Goal: Task Accomplishment & Management: Manage account settings

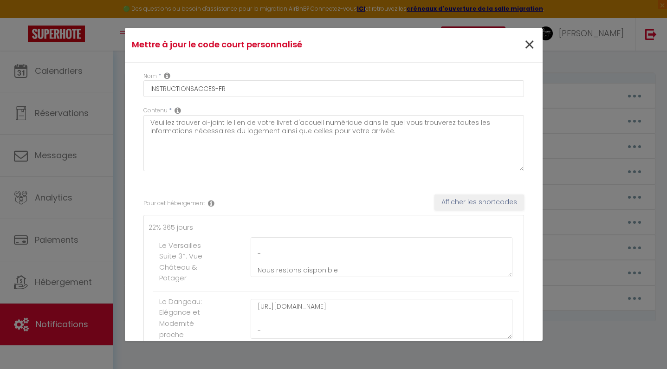
click at [529, 42] on span "×" at bounding box center [530, 45] width 12 height 28
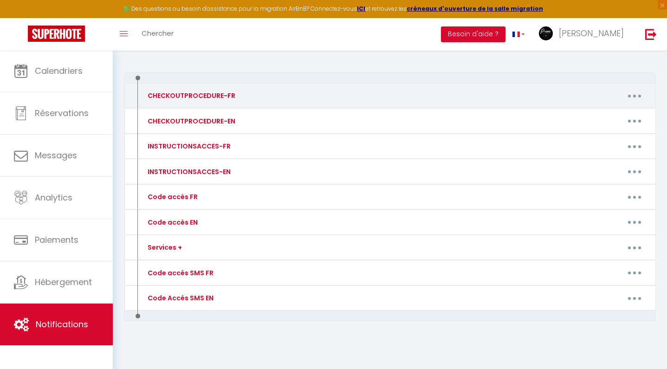
click at [633, 99] on button "button" at bounding box center [635, 95] width 26 height 15
click at [620, 115] on link "Editer" at bounding box center [610, 117] width 69 height 16
type input "CHECKOUTPROCEDURE-FR"
type textarea "1- Remettre l'appartement comme trouvé à l'arrivée 2 - Faire la vaisselle et je…"
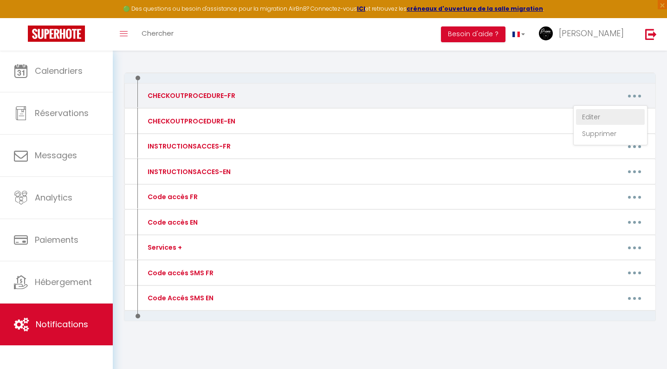
type textarea "1- Remettre l'appartement comme trouvé à l'arrivée 2 - Faire la vaisselle et je…"
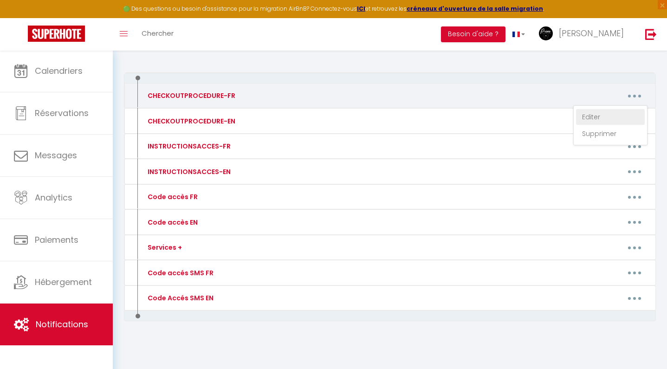
type textarea "1- Remettre l'appartement comme trouvé à l'arrivée 2 - Faire la vaisselle et je…"
type textarea "1- Remettre la maison comme trouvé à l'arrivée 2 - Faire la vaisselle et jeter …"
type textarea "1- Remettre l'appartement comme trouvé à l'arrivée 2 - Faire la vaisselle et je…"
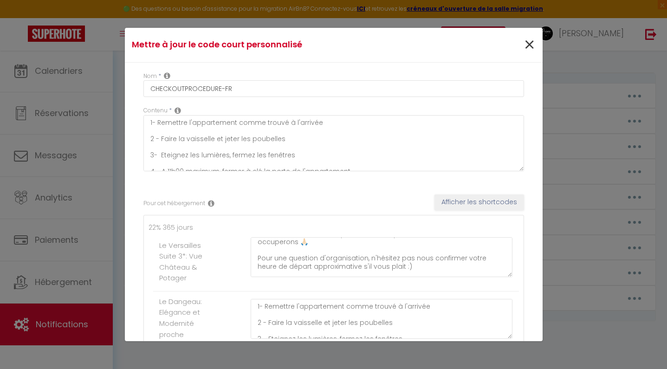
click at [529, 40] on span "×" at bounding box center [530, 45] width 12 height 28
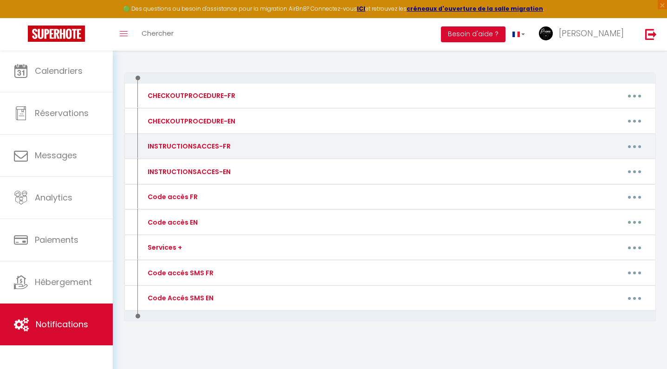
click at [640, 143] on button "button" at bounding box center [635, 146] width 26 height 15
click at [609, 164] on link "Editer" at bounding box center [610, 168] width 69 height 16
type input "INSTRUCTIONSACCES-FR"
type textarea "Veuillez trouver ci-joint le lien de votre livret d'accueil numérique dans le q…"
type textarea "[URL][DOMAIN_NAME] - Nous restons disponible"
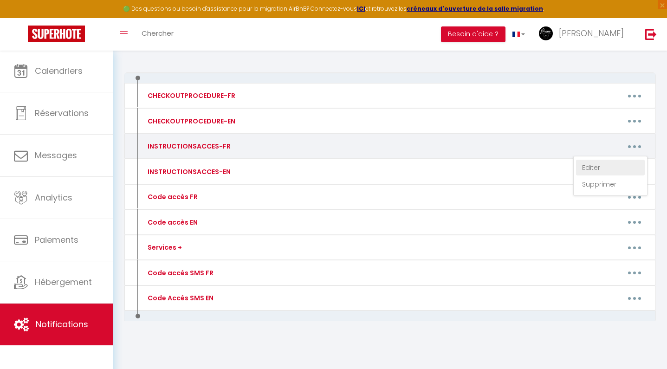
type textarea "[URL][DOMAIN_NAME] - Nous restons disponible"
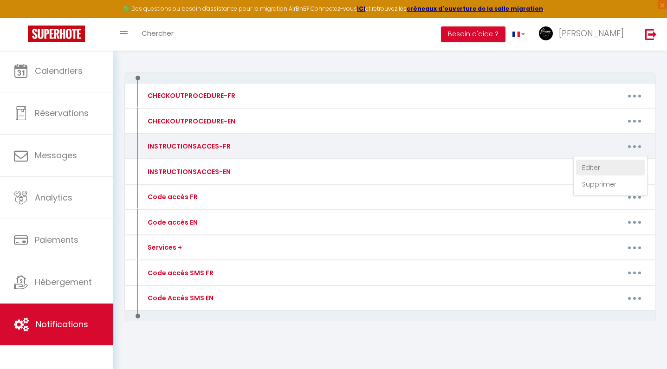
type textarea "[URL][DOMAIN_NAME] - Nous restons disponible"
type textarea "la video est en cours de montage suite à des modifications, n'hésitez pas à nou…"
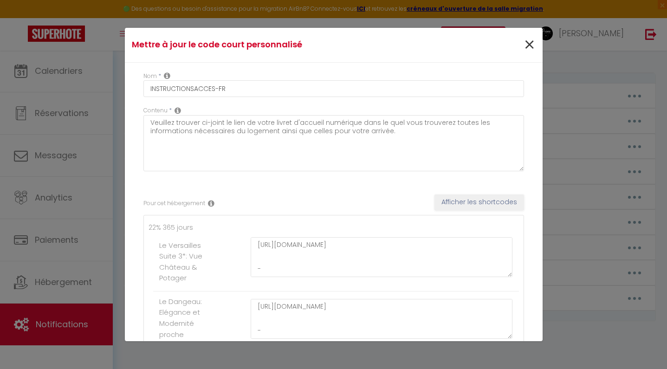
click at [531, 44] on span "×" at bounding box center [530, 45] width 12 height 28
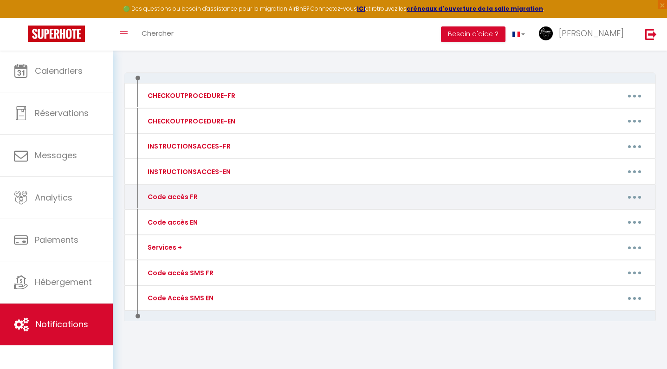
click at [637, 194] on button "button" at bounding box center [635, 196] width 26 height 15
click at [605, 215] on link "Editer" at bounding box center [610, 218] width 69 height 16
type input "Code accès FR"
type textarea "Message avec code accès"
type textarea "Lorem ip dolorsita c'adipi elit se doeiusmo [TEMPOR:INCI] u [LABORE:ETDO]. Magn…"
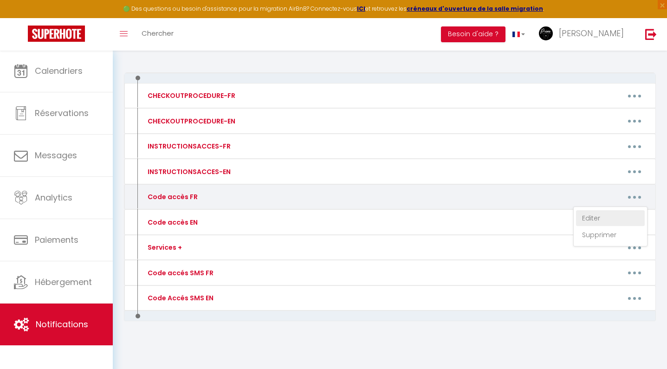
type textarea "Lorem ips dolor s'ametc adip el seddoeiu [TEMPOR:INCI] u [LABORE:ETDO]. - Magna…"
type textarea "Voici les codes d'accès pour le logement [RENTAL:NAME] à [RENTAL:CITY]. - Rende…"
type textarea "Voici les codes d'accès pour le logement [RENTAL:NAME] à [RENTAL:CITY]. Présent…"
type textarea "Voici les codes d'accès pour le logement [RENTAL:NAME] à [RENTAL:CITY]. - Prése…"
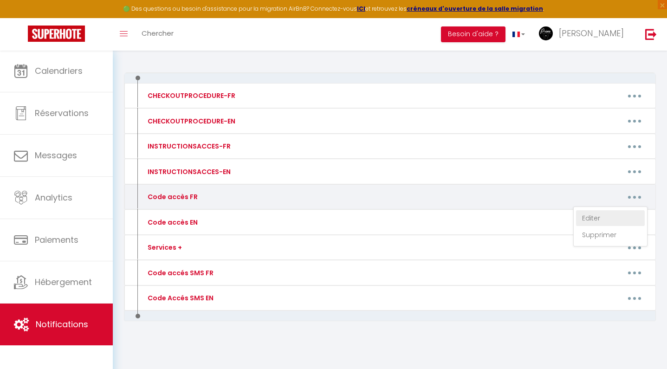
type textarea "Lorem ips dolor s'ametc adip el seddoeiu [TEMPOR:INCI] u [LABORE:ETDO]. - Magna…"
type textarea "Voici les codes d'accès pour le logement [RENTAL:NAME] à [RENTAL:CITY]. - Prése…"
type textarea "Voici les codes d'accès pour le logement [RENTAL:NAME] à [RENTAL:CITY]. - Envoy…"
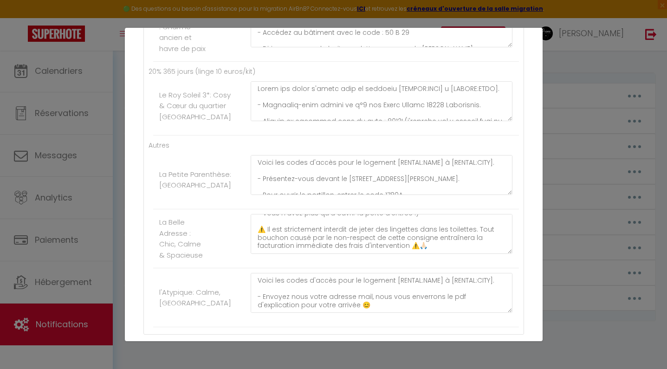
scroll to position [125, 0]
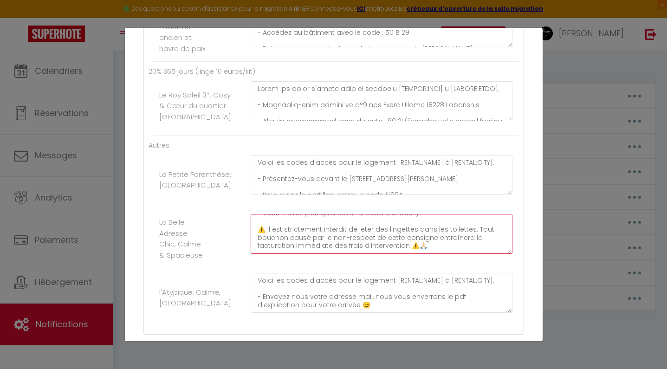
click at [422, 249] on textarea "Voici les codes d'accès pour le logement [RENTAL:NAME] à [RENTAL:CITY]. - Prése…" at bounding box center [382, 234] width 262 height 40
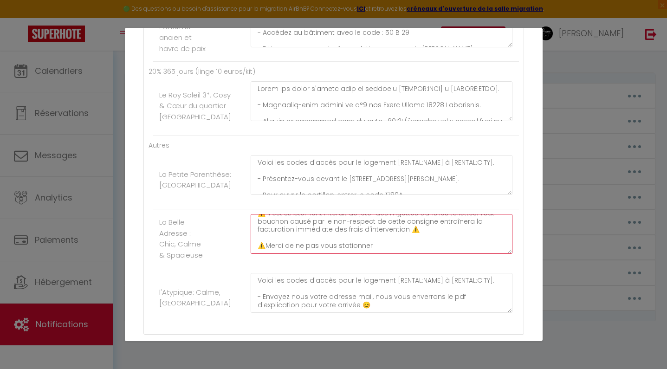
click at [264, 251] on textarea "Voici les codes d'accès pour le logement [RENTAL:NAME] à [RENTAL:CITY]. - Prése…" at bounding box center [382, 234] width 262 height 40
click at [382, 250] on textarea "Voici les codes d'accès pour le logement [RENTAL:NAME] à [RENTAL:CITY]. - Prése…" at bounding box center [382, 234] width 262 height 40
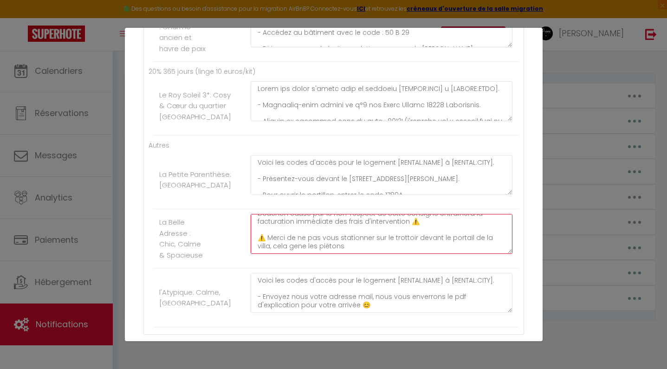
click at [282, 250] on textarea "Voici les codes d'accès pour le logement [RENTAL:NAME] à [RENTAL:CITY]. - Prése…" at bounding box center [382, 234] width 262 height 40
click at [333, 250] on textarea "Voici les codes d'accès pour le logement [RENTAL:NAME] à [RENTAL:CITY]. - Prése…" at bounding box center [382, 234] width 262 height 40
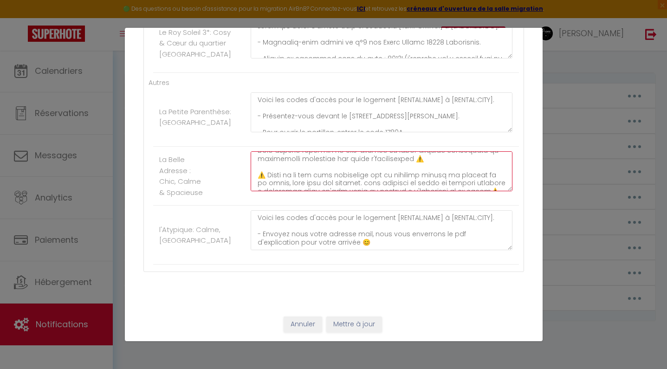
scroll to position [641, 0]
type textarea "Lorem ips dolor s'ametc adip el seddoeiu [TEMPOR:INCI] u [LABORE:ETDO]. - Magna…"
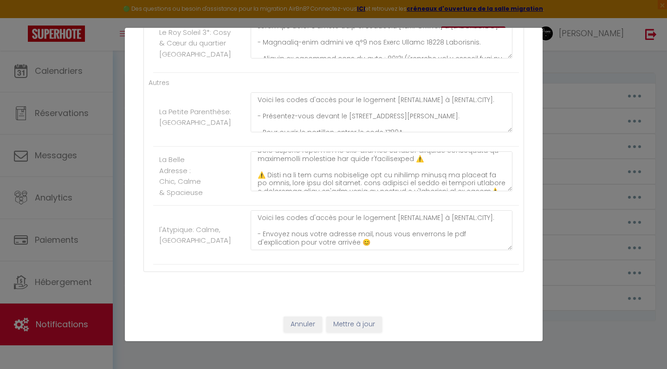
click at [364, 321] on button "Mettre à jour" at bounding box center [354, 325] width 56 height 16
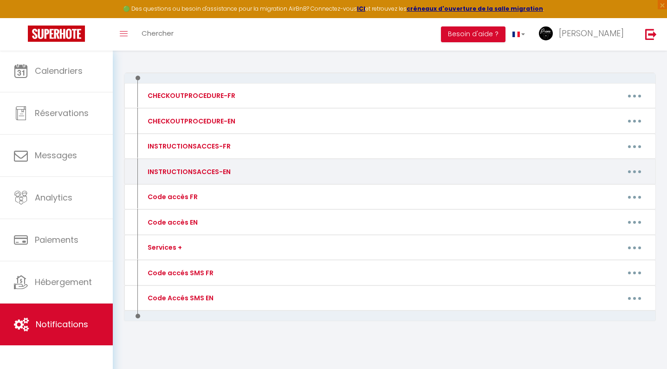
click at [270, 71] on div "Notifications Actions Nouvelle Notification Exporter Importer Tous les apparts …" at bounding box center [390, 167] width 532 height 387
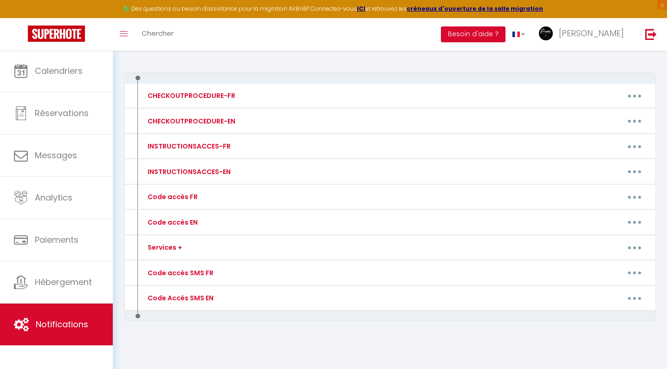
click at [63, 316] on link "Notifications" at bounding box center [56, 325] width 113 height 42
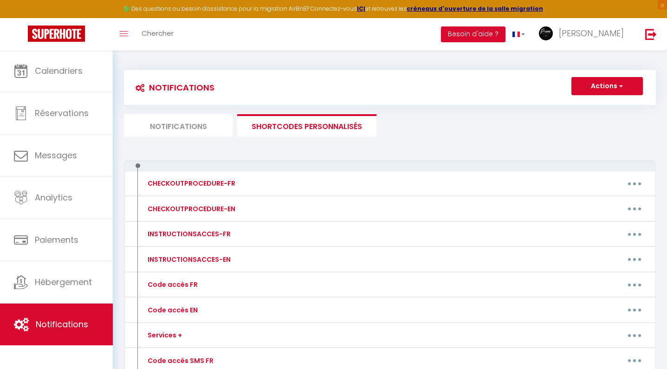
click at [184, 129] on li "Notifications" at bounding box center [178, 125] width 109 height 23
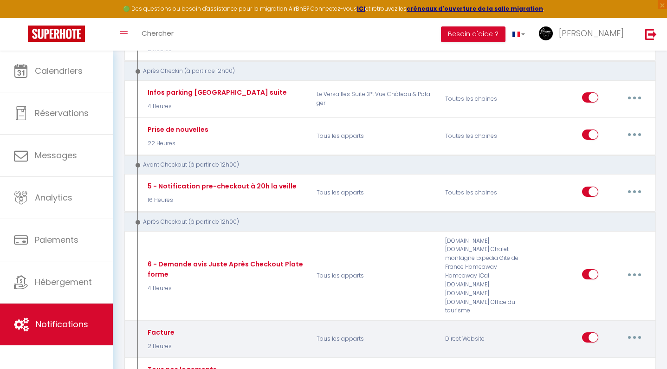
scroll to position [391, 0]
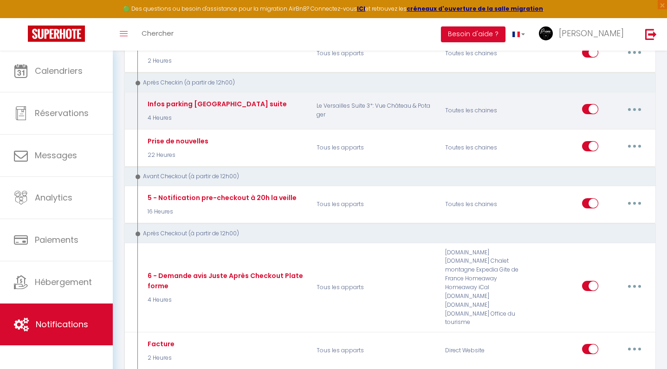
click at [634, 108] on icon "button" at bounding box center [634, 109] width 3 height 3
click at [611, 123] on link "Editer" at bounding box center [610, 131] width 69 height 16
type input "Infos parking [GEOGRAPHIC_DATA] suite"
select select "3"
select select "4 Heures"
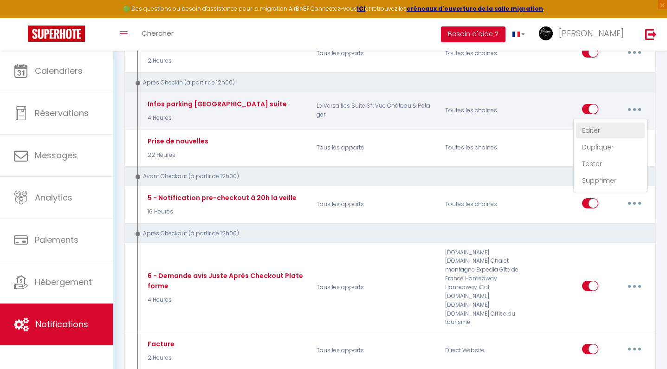
select select
checkbox input "true"
checkbox input "false"
checkbox input "true"
radio input "true"
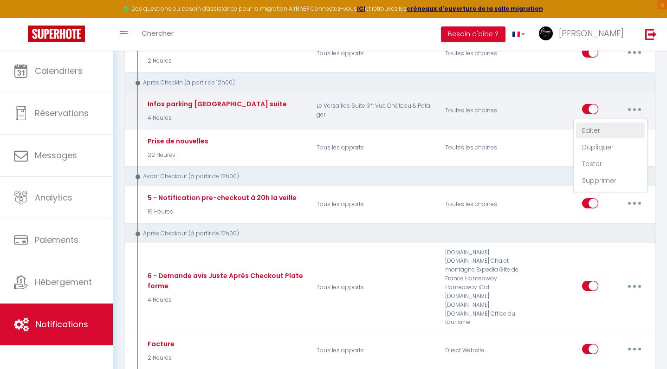
type input "Parking du Logement [RENTAL:NAME] à [RENTAL:CITY]"
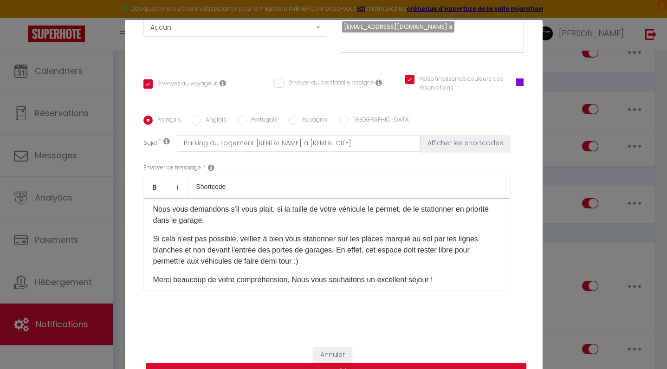
scroll to position [80, 0]
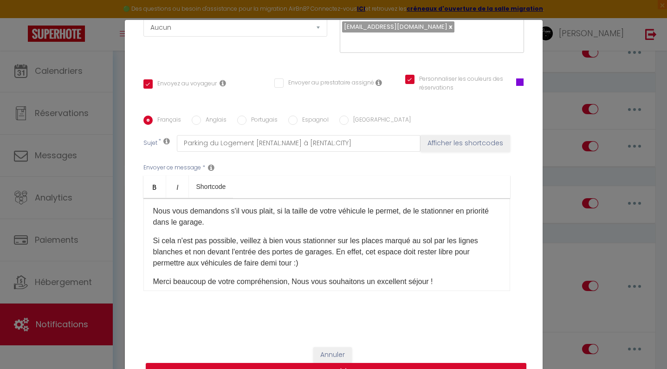
click at [195, 121] on input "Anglais" at bounding box center [196, 120] width 9 height 9
radio input "true"
checkbox input "true"
checkbox input "false"
checkbox input "true"
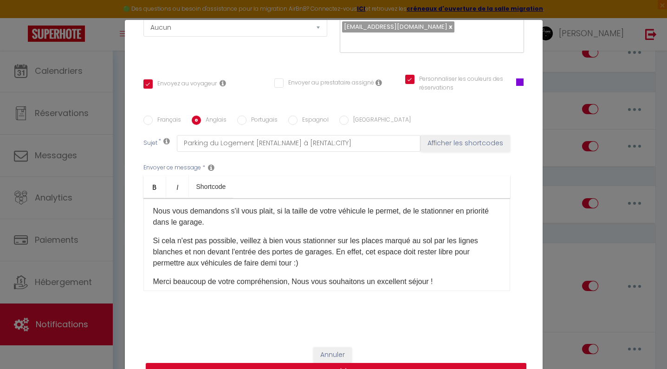
type input "Parking at [RENTAL:NAME] Accommodation in [RENTAL:CITY]"
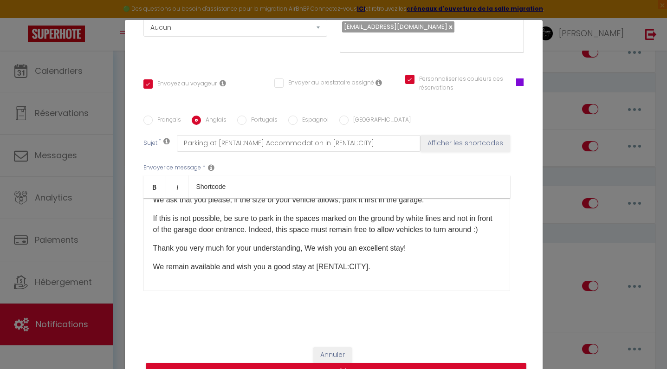
click at [151, 120] on input "Français" at bounding box center [147, 120] width 9 height 9
radio input "true"
checkbox input "true"
checkbox input "false"
checkbox input "true"
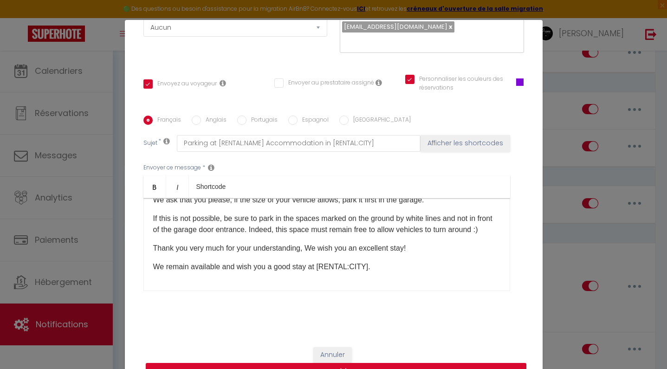
type input "Parking du Logement [RENTAL:NAME] à [RENTAL:CITY]"
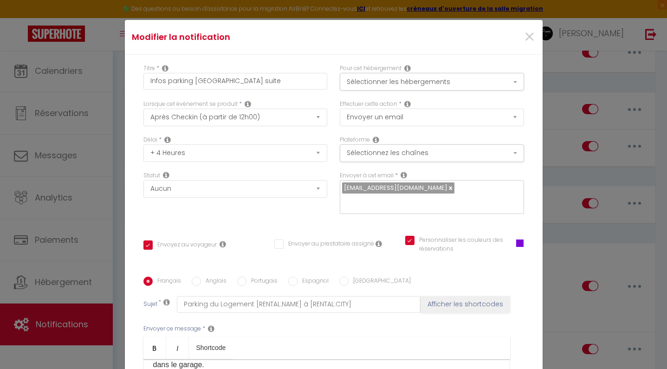
scroll to position [0, 0]
click at [531, 35] on span "×" at bounding box center [530, 37] width 12 height 28
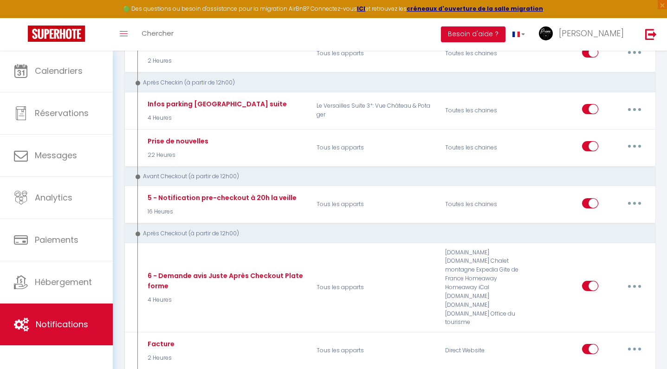
click at [71, 36] on img at bounding box center [56, 34] width 57 height 16
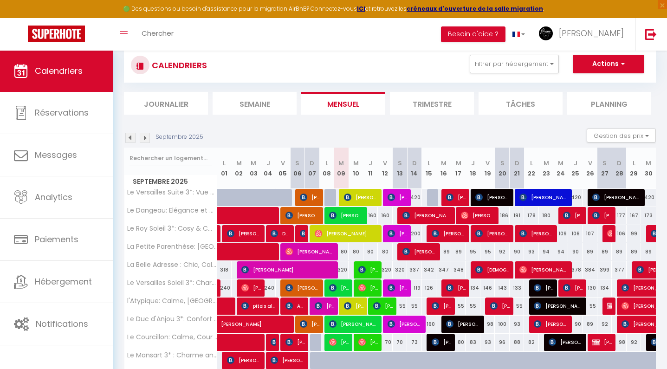
scroll to position [29, 0]
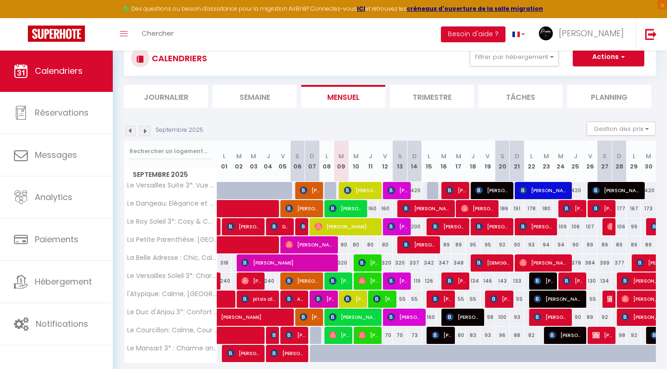
click at [354, 204] on span "[PERSON_NAME]" at bounding box center [346, 209] width 35 height 18
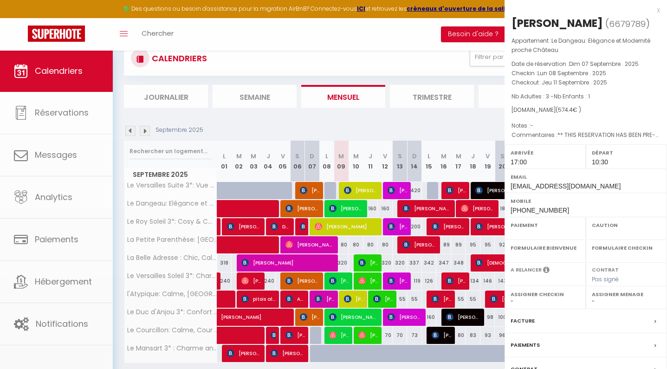
select select "OK"
select select "1"
select select "0"
select select "1"
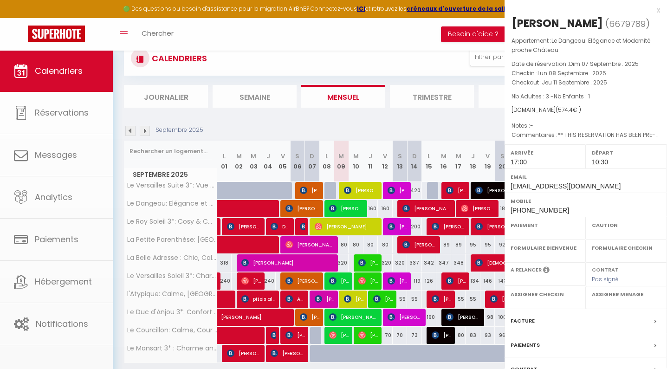
select select
select select "32647"
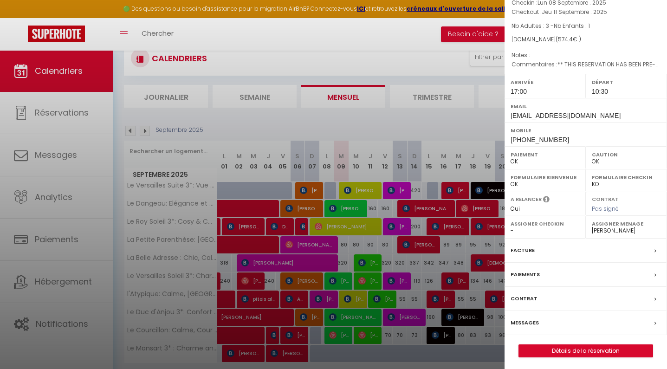
scroll to position [70, 0]
click at [529, 318] on label "Messages" at bounding box center [525, 323] width 28 height 10
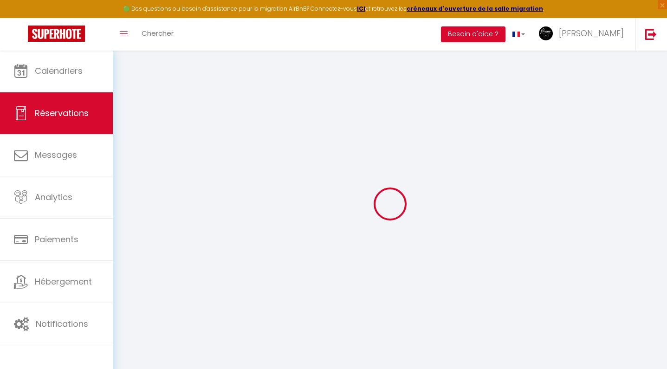
select select
checkbox input "false"
select select
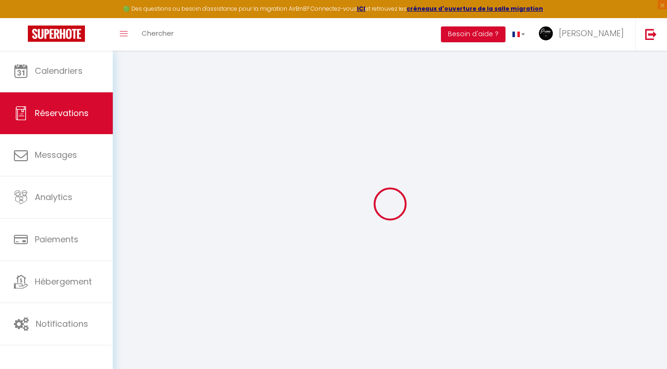
checkbox input "false"
type textarea "** THIS RESERVATION HAS BEEN PRE-PAID ** BOOKING NOTE : Payment charge is EUR 8…"
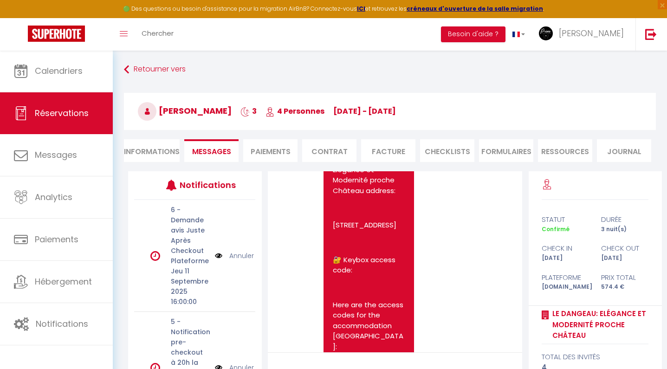
scroll to position [4530, 0]
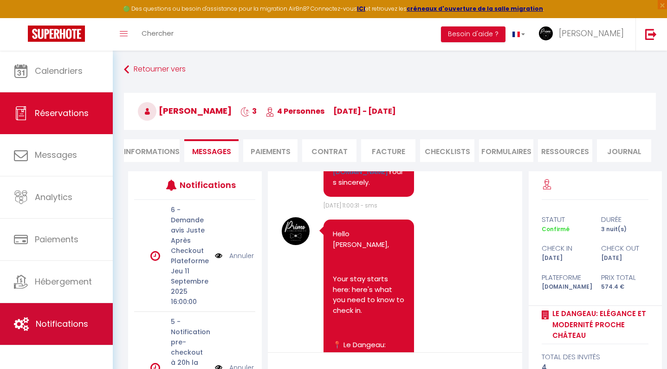
click at [78, 314] on link "Notifications" at bounding box center [56, 324] width 113 height 42
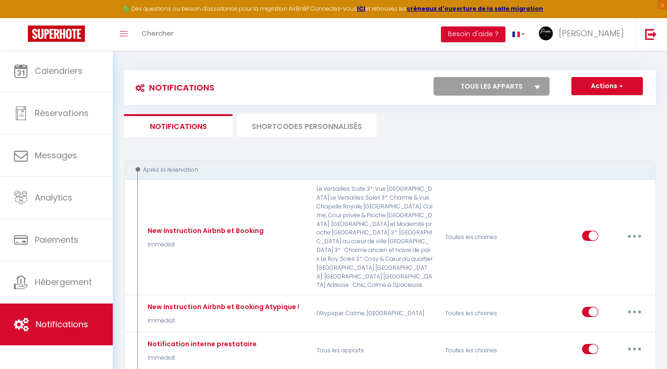
click at [287, 120] on li "SHORTCODES PERSONNALISÉS" at bounding box center [306, 125] width 139 height 23
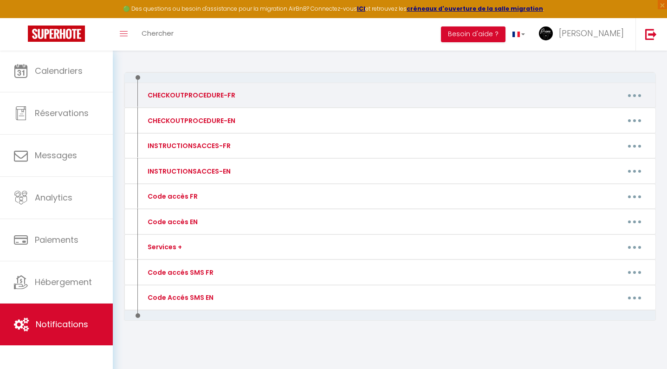
scroll to position [88, 0]
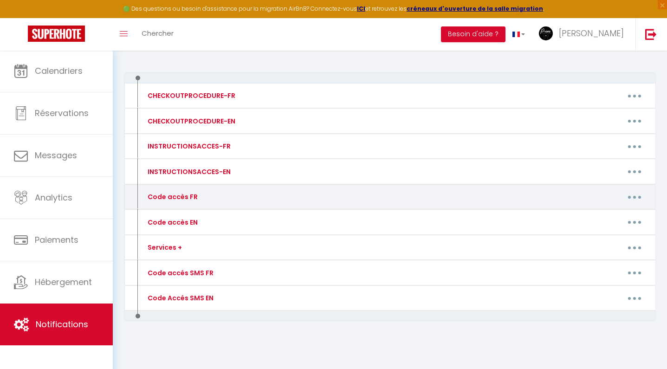
click at [635, 196] on icon "button" at bounding box center [634, 197] width 3 height 3
click at [619, 215] on link "Editer" at bounding box center [610, 218] width 69 height 16
type input "Code accès FR"
type textarea "Message avec code accès"
type textarea "Lorem ip dolorsita c'adipi elit se doeiusmo [TEMPOR:INCI] u [LABORE:ETDO]. Magn…"
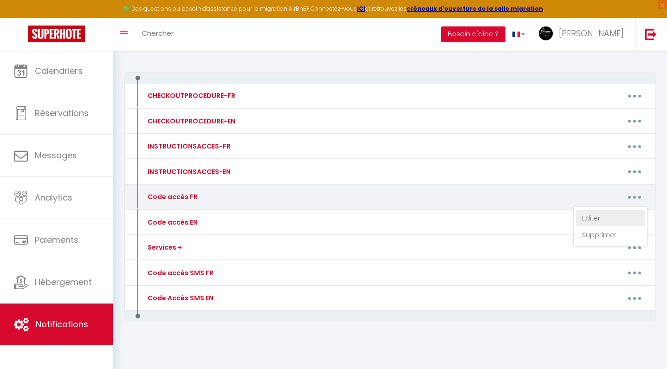
type textarea "Lorem ips dolor s'ametc adip el seddoeiu [TEMPOR:INCI] u [LABORE:ETDO]. - Magna…"
type textarea "Voici les codes d'accès pour le logement [RENTAL:NAME] à [RENTAL:CITY]. - Rende…"
type textarea "Voici les codes d'accès pour le logement [RENTAL:NAME] à [RENTAL:CITY]. Présent…"
type textarea "Voici les codes d'accès pour le logement [RENTAL:NAME] à [RENTAL:CITY]. - Prése…"
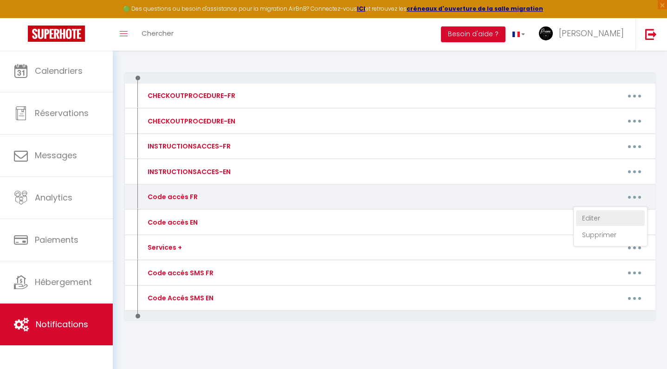
type textarea "Lorem ips dolor s'ametc adip el seddoeiu [TEMPOR:INCI] u [LABORE:ETDO]. - Magna…"
type textarea "Voici les codes d'accès pour le logement [RENTAL:NAME] à [RENTAL:CITY]. - Prése…"
type textarea "Lorem ips dolor s'ametc adip el seddoeiu [TEMPOR:INCI] u [LABORE:ETDO]. - Magna…"
type textarea "Voici les codes d'accès pour le logement [RENTAL:NAME] à [RENTAL:CITY]. - Envoy…"
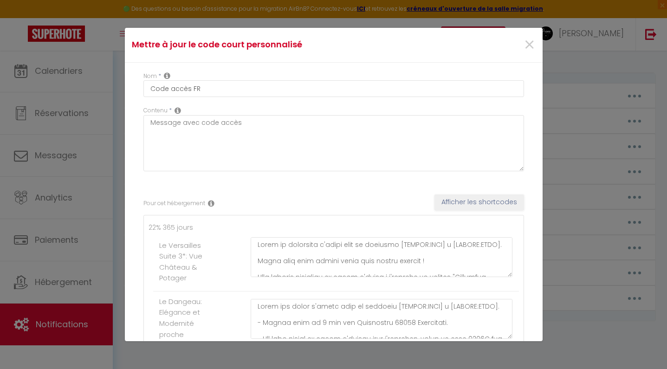
scroll to position [0, 0]
click at [529, 45] on span "×" at bounding box center [530, 45] width 12 height 28
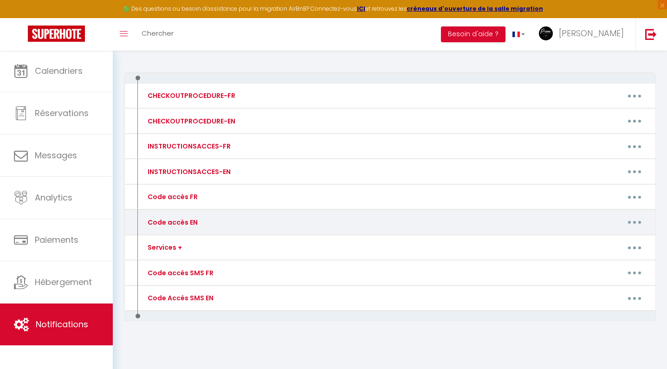
click at [634, 223] on button "button" at bounding box center [635, 222] width 26 height 15
click at [622, 240] on link "Editer" at bounding box center [610, 243] width 69 height 16
type input "Code accès EN"
type textarea "message avec code d'accès"
type textarea "Lore ip dol sitame consectet adi eli seddoeiusmodt [INCIDI:UTLA] et [DOLORE:MAG…"
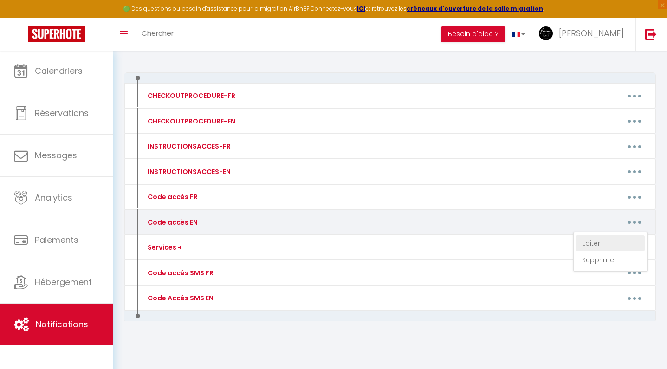
type textarea "Lore ips dol sitame conse adi eli seddoeiusmodt [INCIDI:UTLA] et [DOLORE:MAGN]:…"
type textarea "Here are the access codes for the [RENTAL:NAME] apartment in [RENTAL:CITY]. - G…"
type textarea "Here are the access codes for accommodation [RENTAL:NAME] in [RENTAL:CITY]. Pre…"
type textarea "Here are the access codes for the [RENTAL:NAME] property in [RENTAL:CITY]. Plea…"
type textarea "Here are the access codes for accommodation [RENTAL:NAME] in [RENTAL:CITY]. - P…"
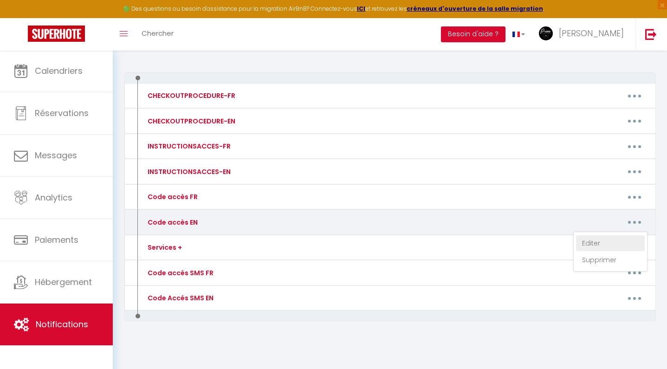
type textarea "Lore ips dol sitame conse adi eli [SEDDOE:TEMP] incididun ut [LABORE:ETDO]. - M…"
type textarea "Here are the access codes for the [RENTAL:NAME] apartment in [RENTAL:CITY]. - G…"
type textarea "Here are the access codes for the [RENTAL:NAME] apartment in [RENTAL:CITY]. - S…"
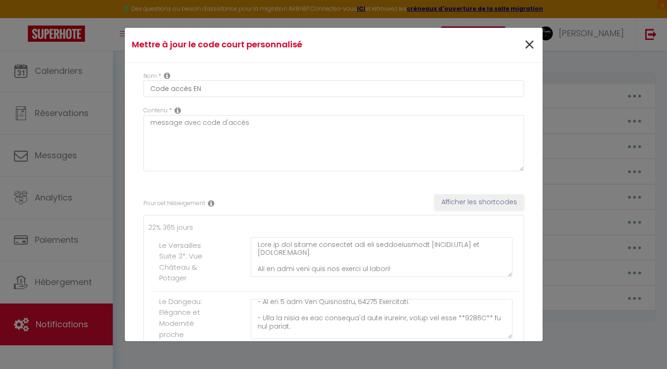
click at [528, 47] on span "×" at bounding box center [530, 45] width 12 height 28
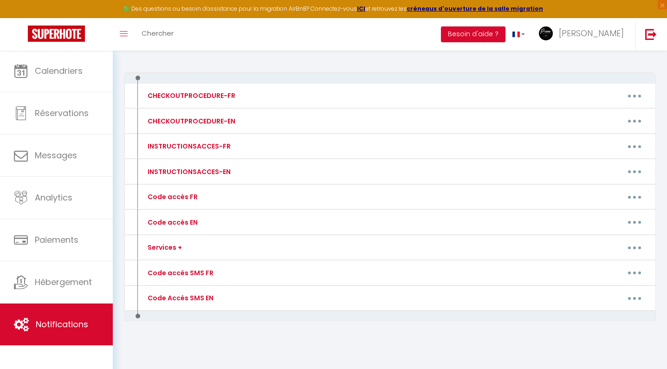
click at [66, 30] on img at bounding box center [56, 34] width 57 height 16
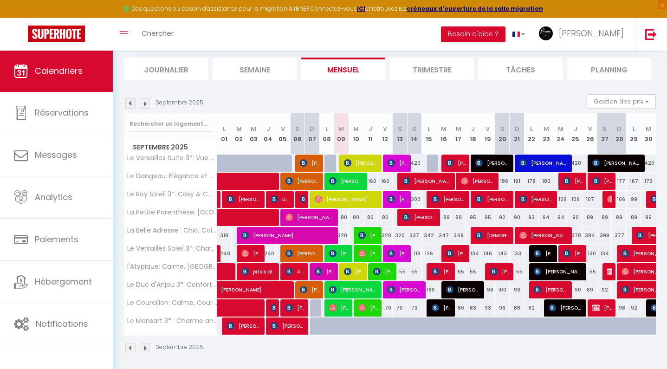
scroll to position [58, 0]
